Goal: Find specific page/section: Find specific page/section

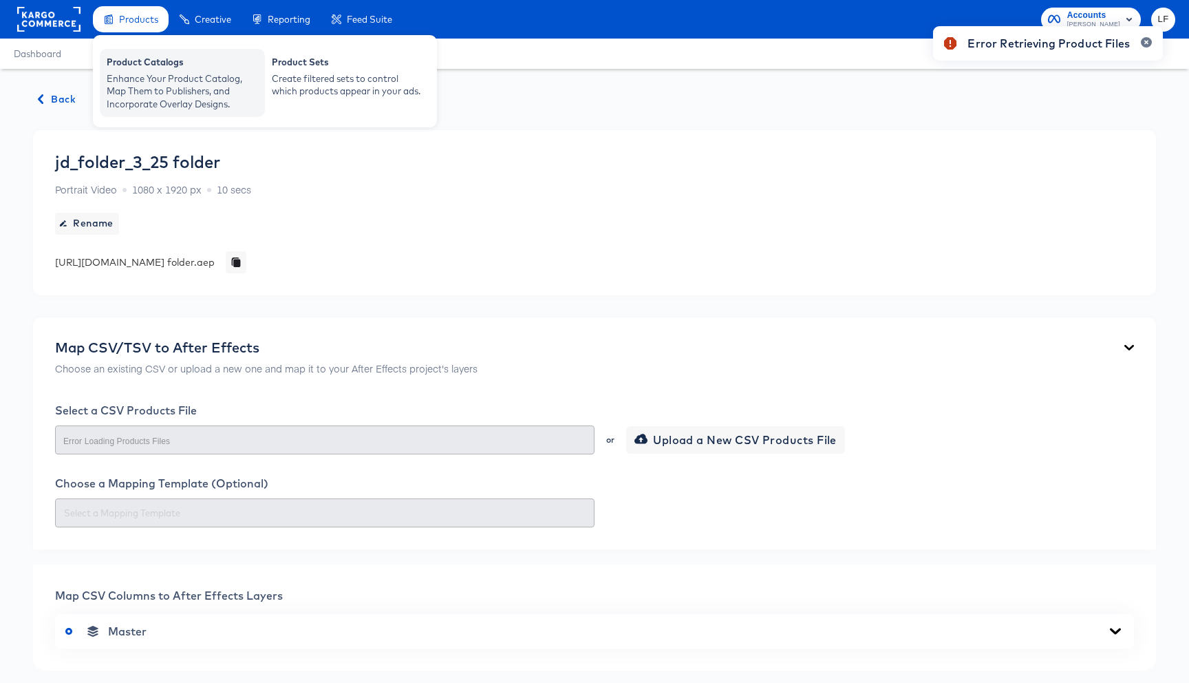
click at [150, 72] on div "Enhance Your Product Catalog, Map Them to Publishers, and Incorporate Overlay D…" at bounding box center [182, 91] width 151 height 39
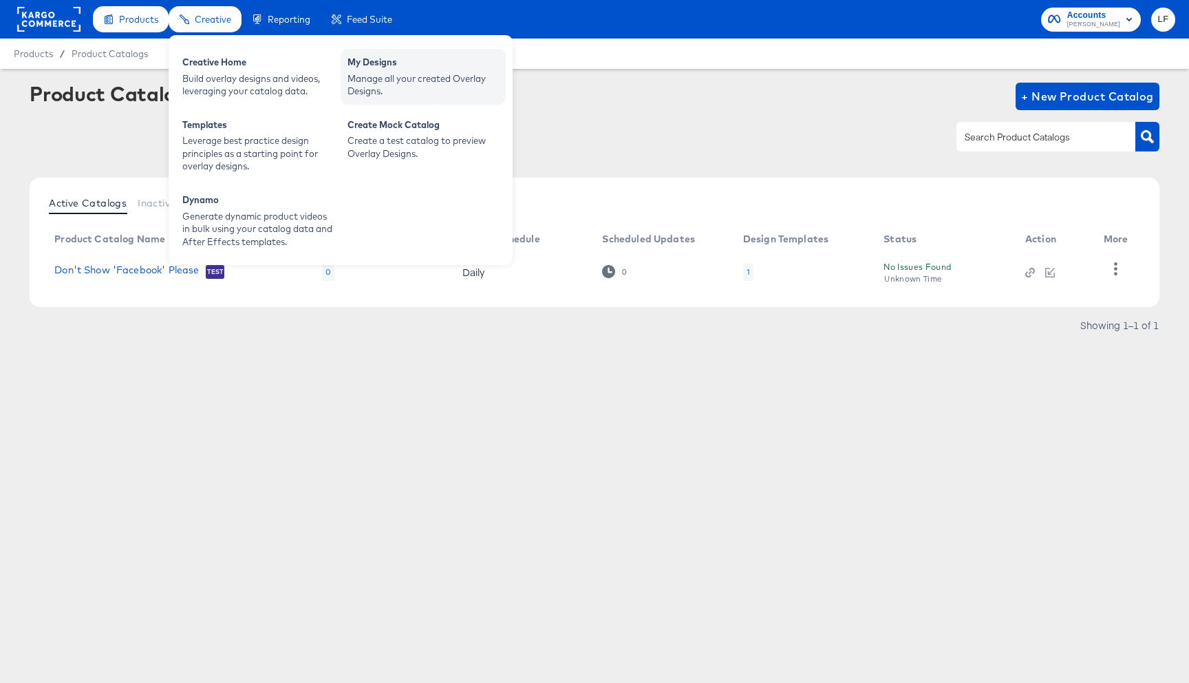
click at [425, 78] on div "Manage all your created Overlay Designs." at bounding box center [422, 84] width 151 height 25
